Goal: Understand process/instructions: Learn how to perform a task or action

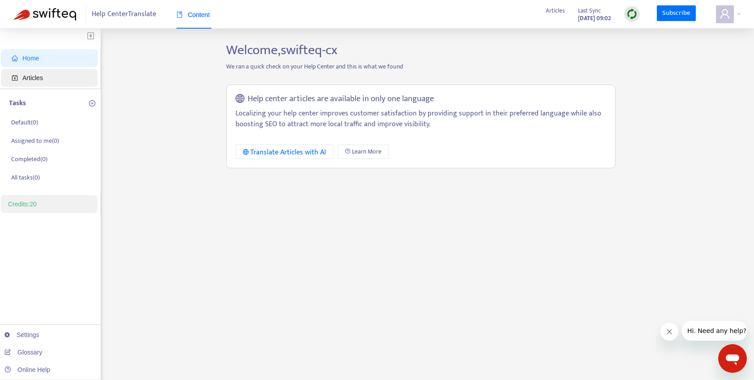
click at [34, 80] on span "Articles" at bounding box center [32, 77] width 21 height 7
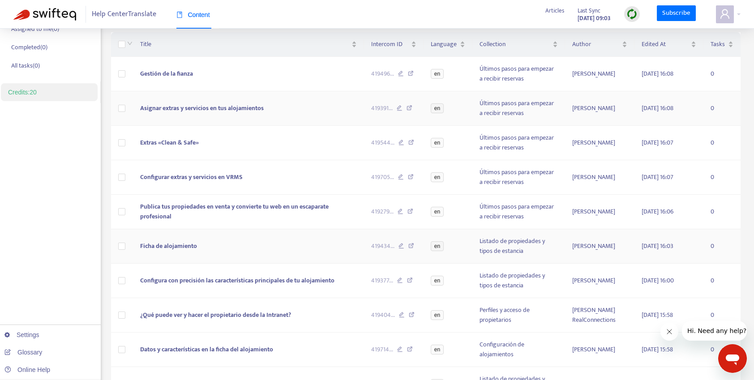
scroll to position [120, 0]
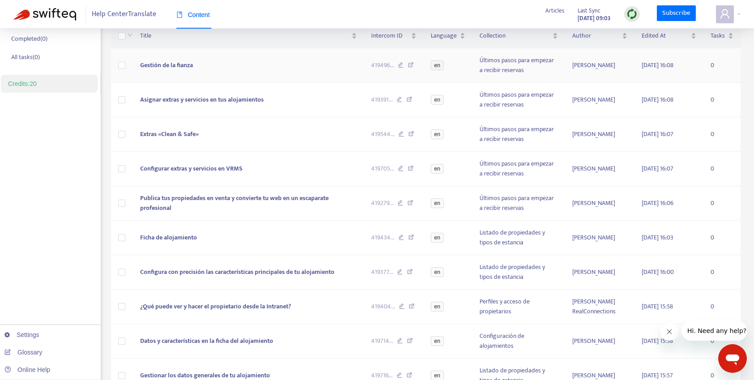
click at [168, 62] on span "Gestión de la fianza" at bounding box center [166, 65] width 53 height 10
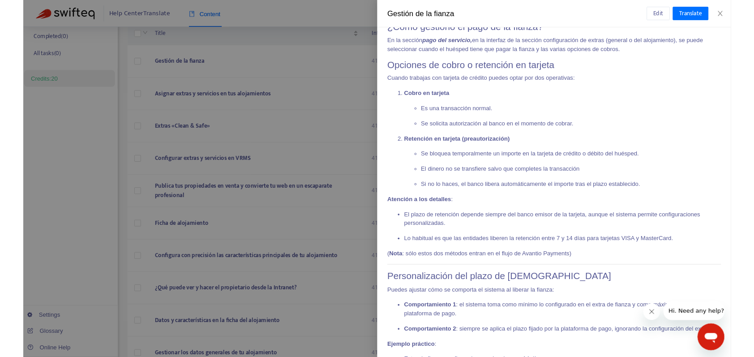
scroll to position [0, 0]
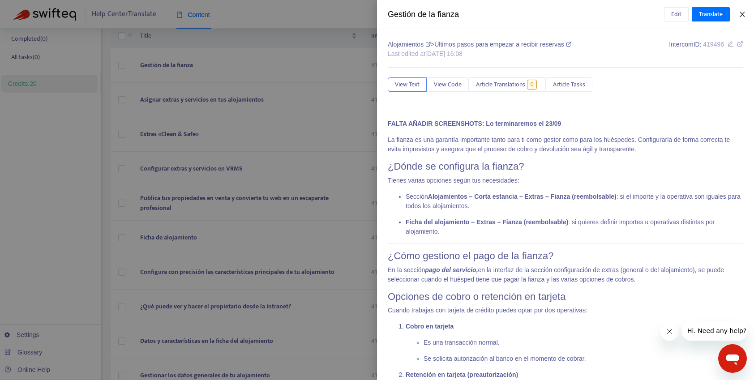
click at [742, 16] on icon "close" at bounding box center [742, 14] width 7 height 7
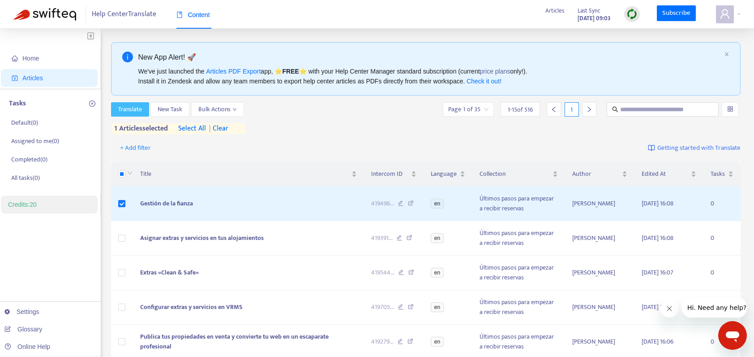
click at [135, 109] on span "Translate" at bounding box center [130, 109] width 24 height 10
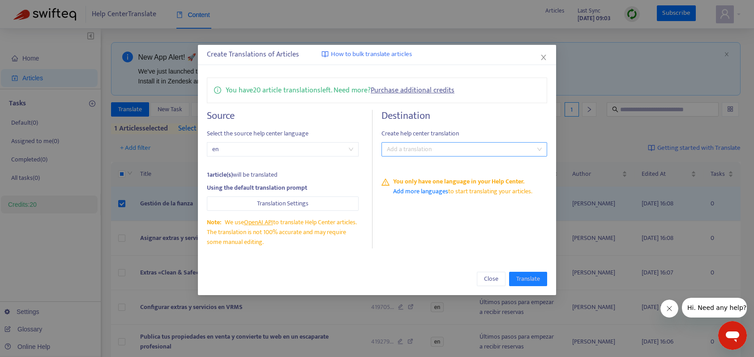
click at [411, 154] on div at bounding box center [460, 149] width 152 height 11
click at [406, 165] on div "Select all" at bounding box center [467, 167] width 156 height 10
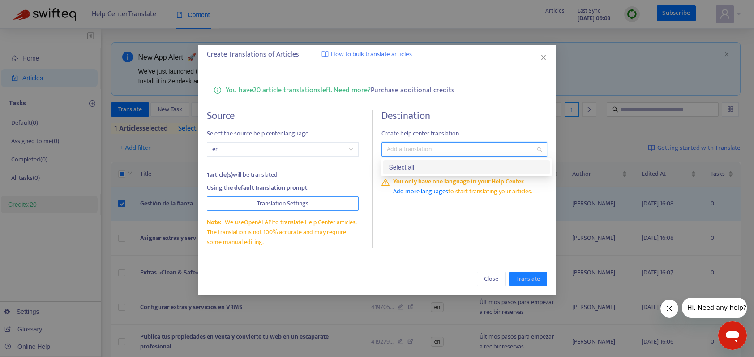
click at [265, 206] on span "Translation Settings" at bounding box center [283, 203] width 52 height 10
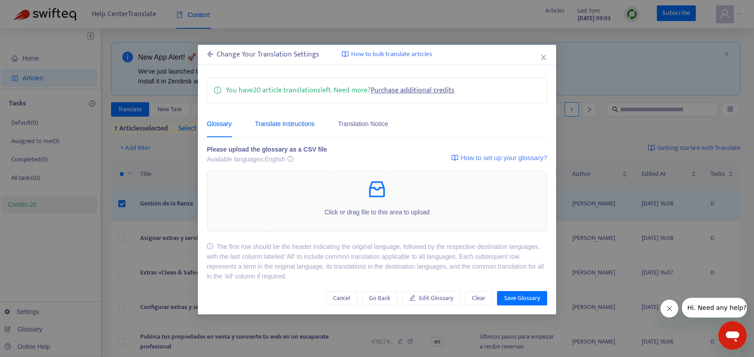
click at [270, 122] on div "Translate Instructions" at bounding box center [285, 124] width 60 height 10
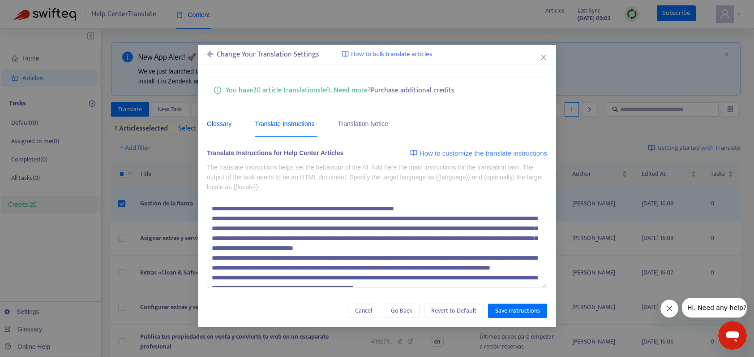
click at [218, 123] on div "Glossary" at bounding box center [219, 124] width 25 height 10
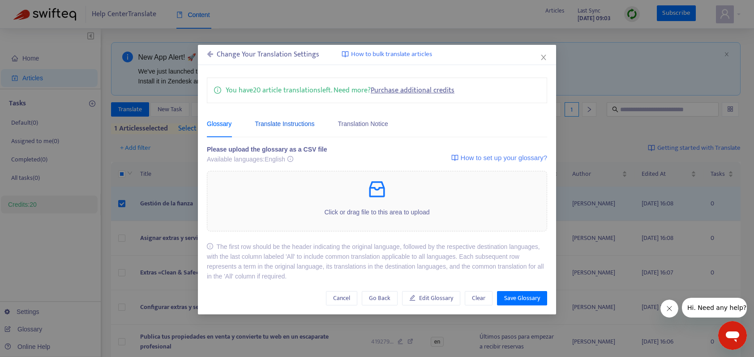
click at [275, 122] on div "Translate Instructions" at bounding box center [285, 124] width 60 height 10
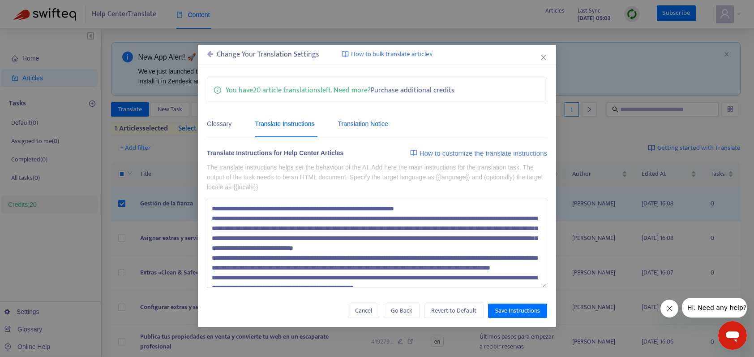
click at [368, 123] on div "Translation Notice" at bounding box center [363, 124] width 50 height 10
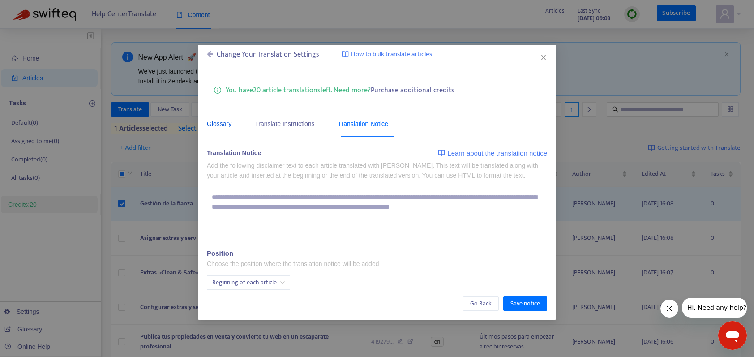
click at [212, 125] on div "Glossary" at bounding box center [219, 124] width 25 height 10
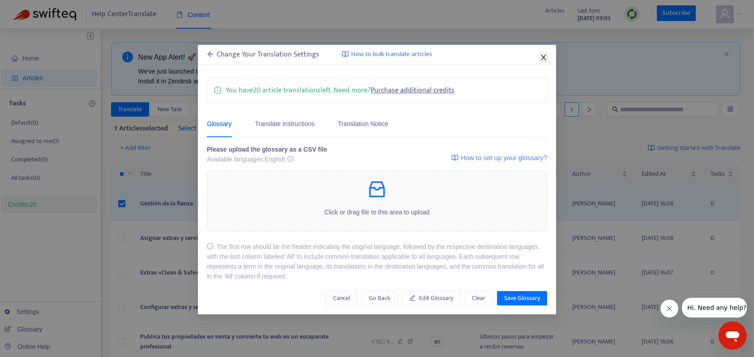
click at [544, 57] on icon "close" at bounding box center [543, 57] width 5 height 5
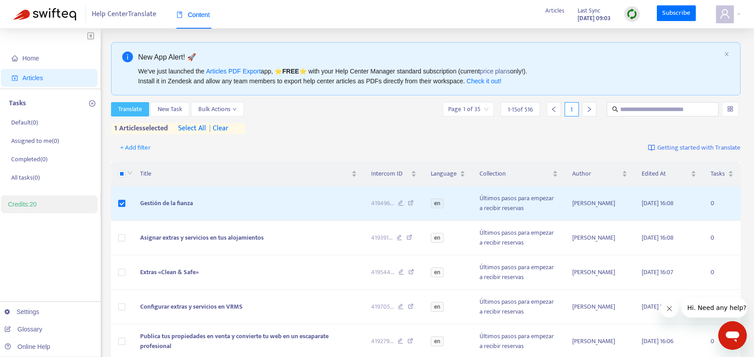
click at [129, 109] on span "Translate" at bounding box center [130, 109] width 24 height 10
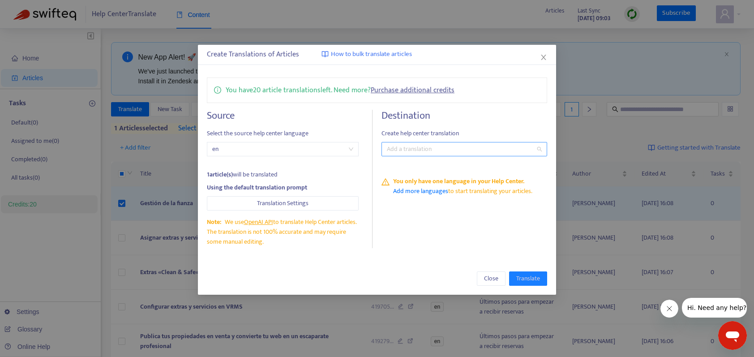
click at [405, 148] on div at bounding box center [460, 149] width 152 height 11
click at [433, 206] on div "Destination Create help center translation Add a translation You only have one …" at bounding box center [465, 179] width 166 height 138
click at [430, 192] on link "Add more languages" at bounding box center [420, 191] width 55 height 10
click at [545, 56] on icon "close" at bounding box center [543, 57] width 5 height 5
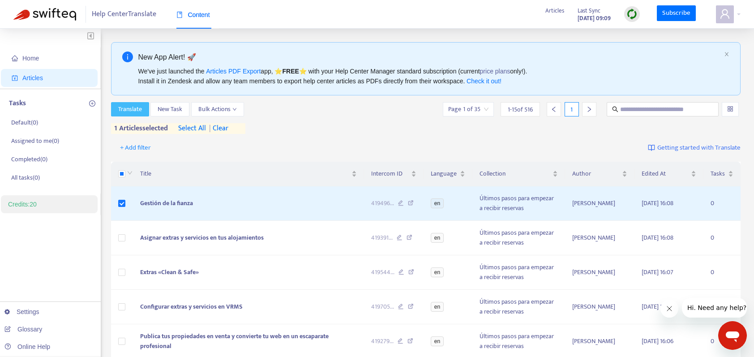
click at [132, 112] on span "Translate" at bounding box center [130, 109] width 24 height 10
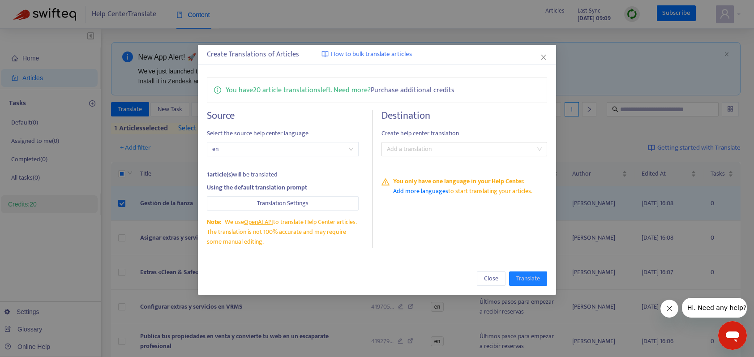
click at [349, 150] on span "en" at bounding box center [282, 148] width 141 height 13
click at [320, 207] on button "Translation Settings" at bounding box center [283, 203] width 152 height 14
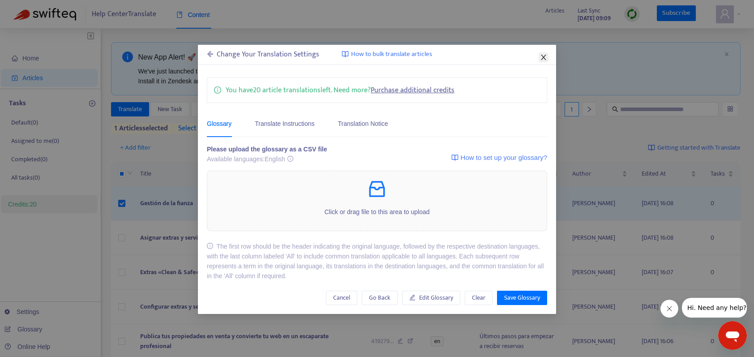
click at [542, 56] on icon "close" at bounding box center [543, 57] width 5 height 5
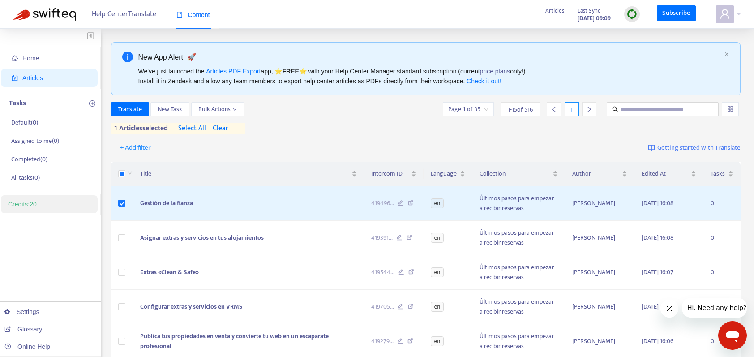
click at [686, 149] on span "Getting started with Translate" at bounding box center [699, 148] width 83 height 10
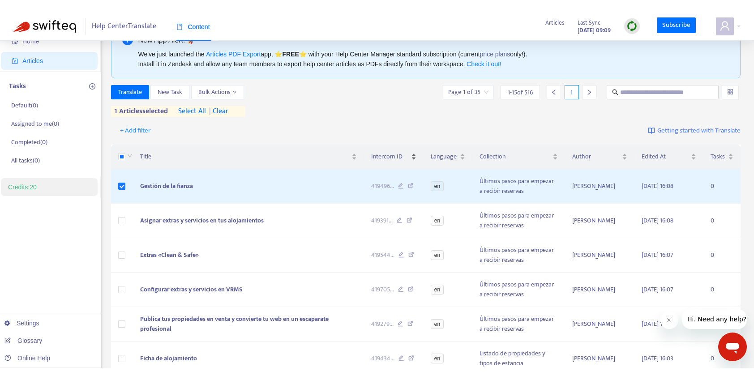
scroll to position [39, 0]
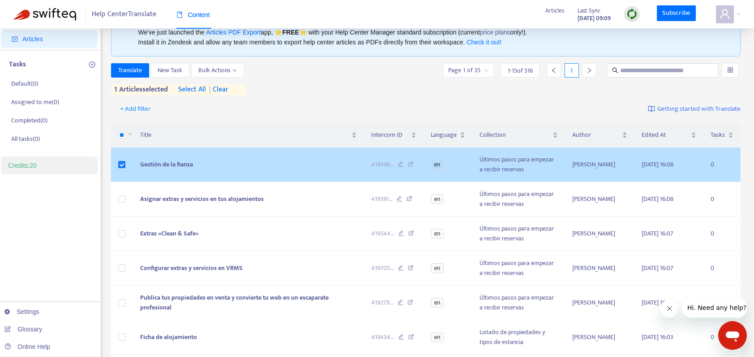
click at [401, 167] on icon at bounding box center [401, 165] width 6 height 8
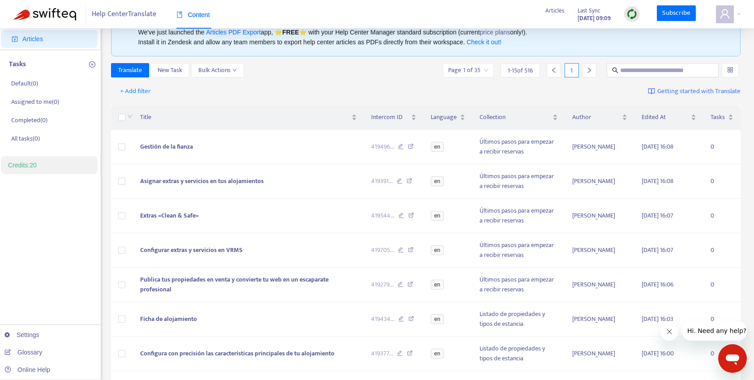
scroll to position [0, 0]
